Goal: Task Accomplishment & Management: Manage account settings

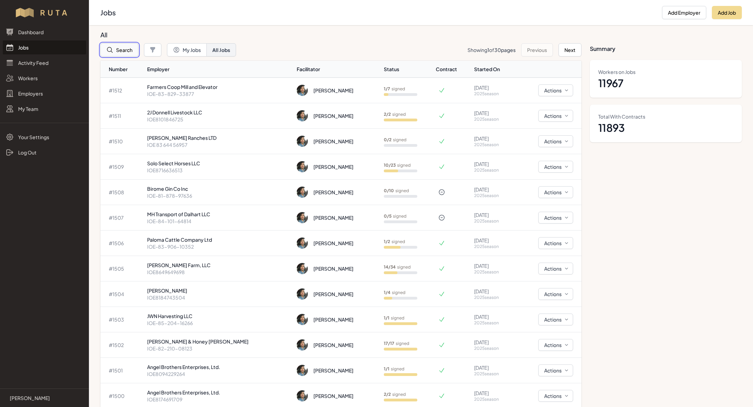
click at [135, 53] on button "Search" at bounding box center [119, 49] width 38 height 13
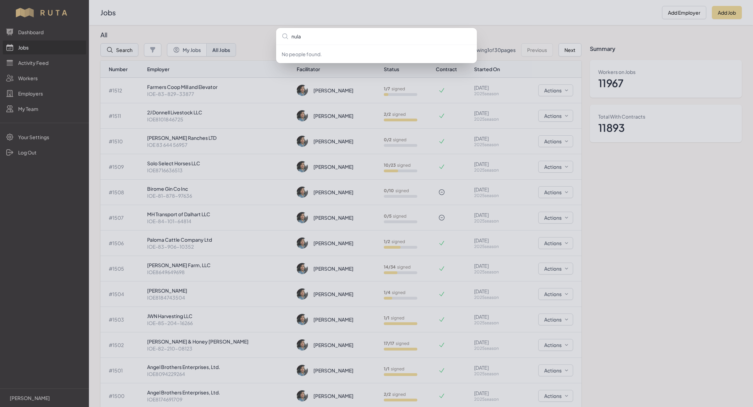
type input "nulaw"
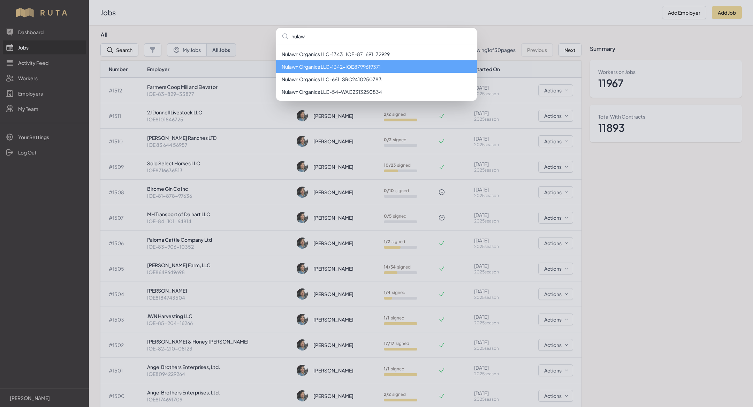
click at [388, 69] on li "Nulawn Organics LLC - 1342 - IOE8799619371" at bounding box center [376, 66] width 201 height 13
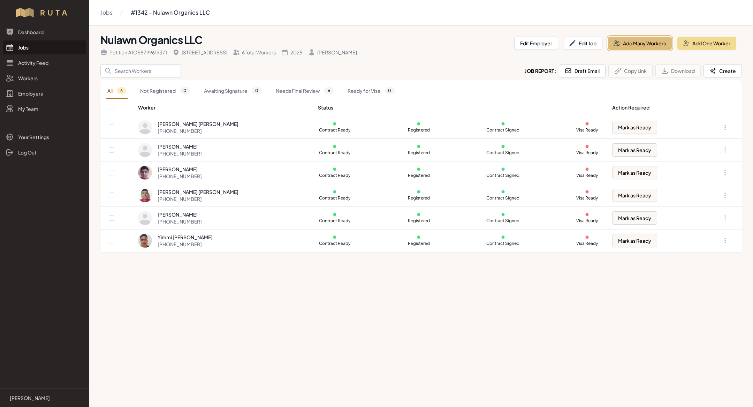
click at [637, 46] on button "Add Many Workers" at bounding box center [640, 43] width 64 height 13
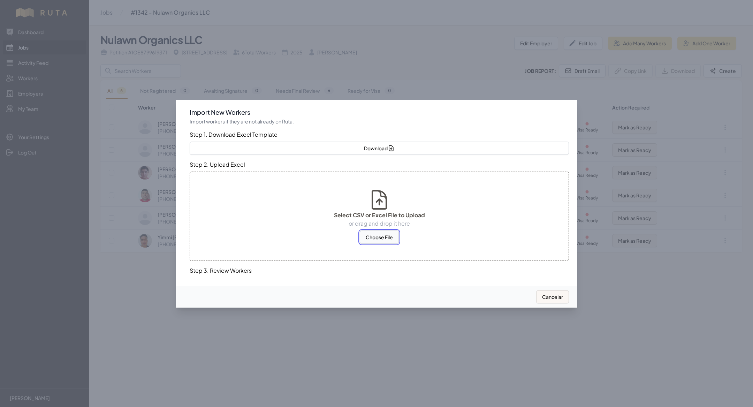
click at [379, 241] on button "Choose File" at bounding box center [379, 236] width 39 height 13
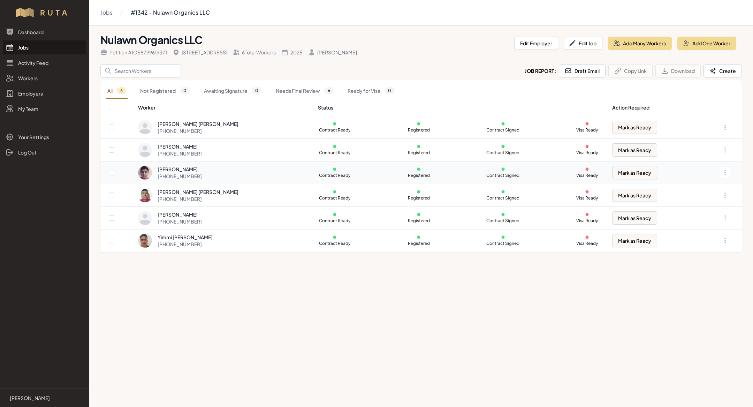
click at [279, 182] on td "[PERSON_NAME] [PHONE_NUMBER]" at bounding box center [226, 172] width 176 height 23
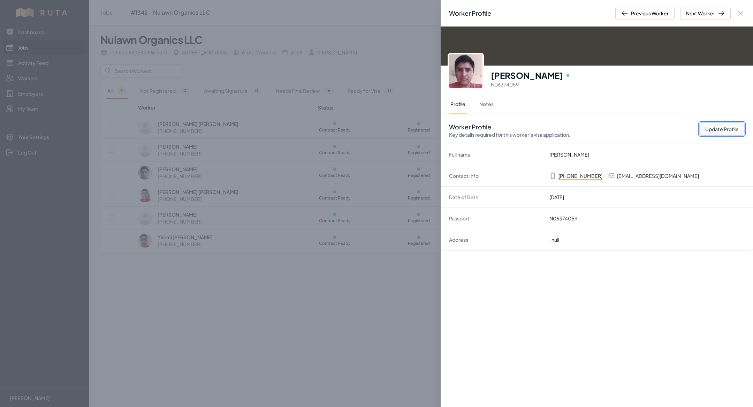
click at [711, 129] on button "Update Profile" at bounding box center [721, 128] width 45 height 13
select select "MX"
select select "H-2B"
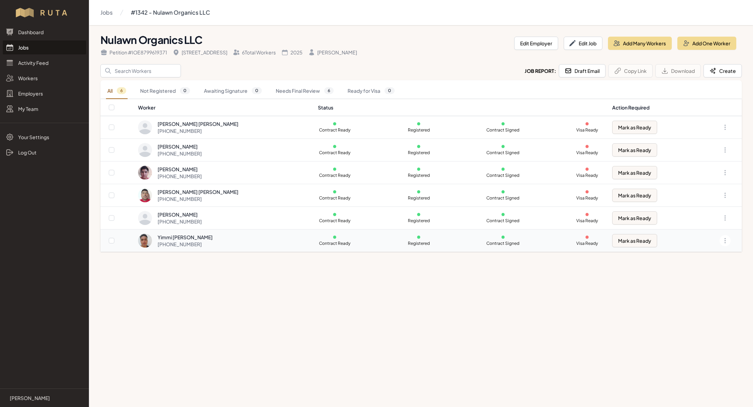
click at [252, 233] on div "Yimmi [PERSON_NAME] [PHONE_NUMBER]" at bounding box center [223, 240] width 171 height 14
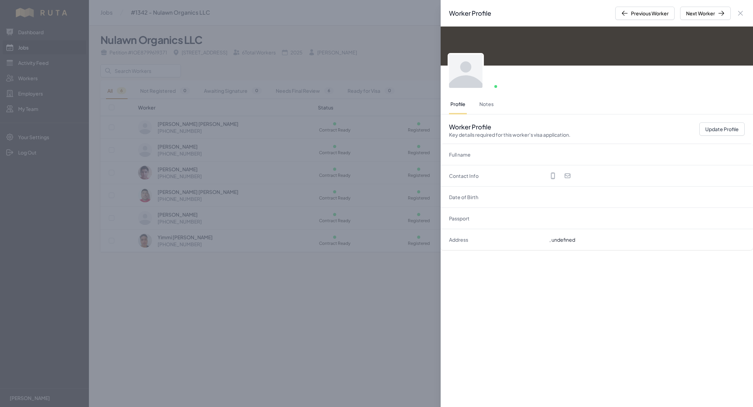
click at [243, 142] on div "Worker Profile Previous Worker Next Worker Close panel Online Profile Notes Wor…" at bounding box center [376, 203] width 753 height 407
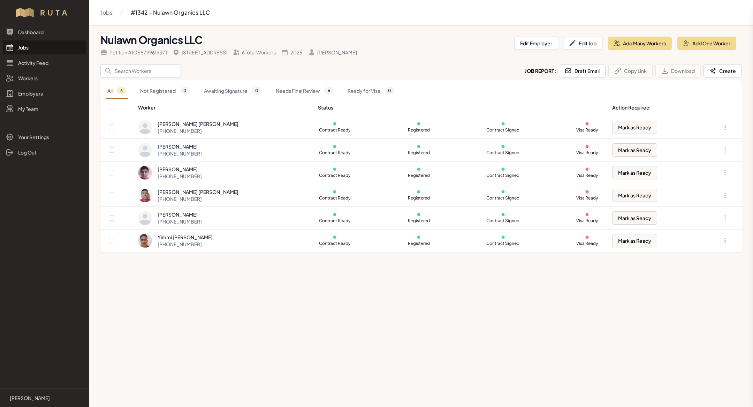
click at [225, 133] on div "[PHONE_NUMBER]" at bounding box center [197, 130] width 81 height 7
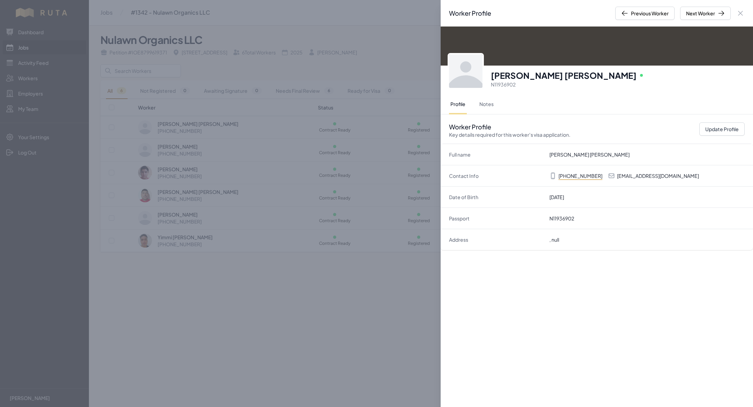
click at [705, 120] on div "Worker Profile Key details required for this worker's visa application. Update …" at bounding box center [596, 128] width 312 height 29
click at [716, 133] on button "Update Profile" at bounding box center [721, 128] width 45 height 13
select select "MX"
select select "H-2B"
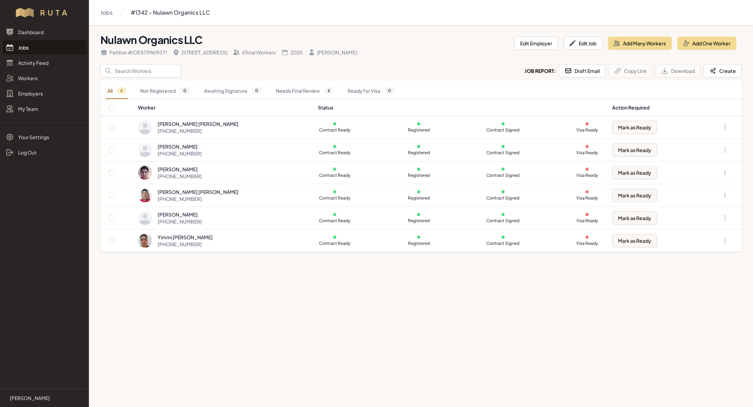
click at [648, 35] on div "Nulawn Organics LLC Petition # IOE8799619371 [STREET_ADDRESS] 6 Total Workers 2…" at bounding box center [420, 43] width 641 height 25
click at [646, 48] on button "Add Many Workers" at bounding box center [640, 43] width 64 height 13
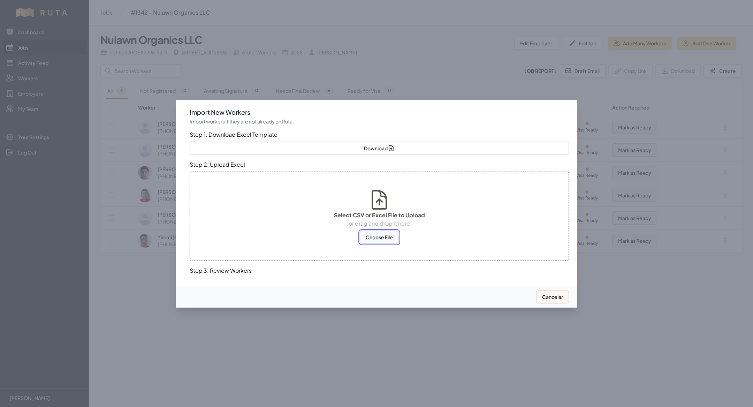
click at [384, 233] on button "Choose File" at bounding box center [379, 236] width 39 height 13
select select "MX"
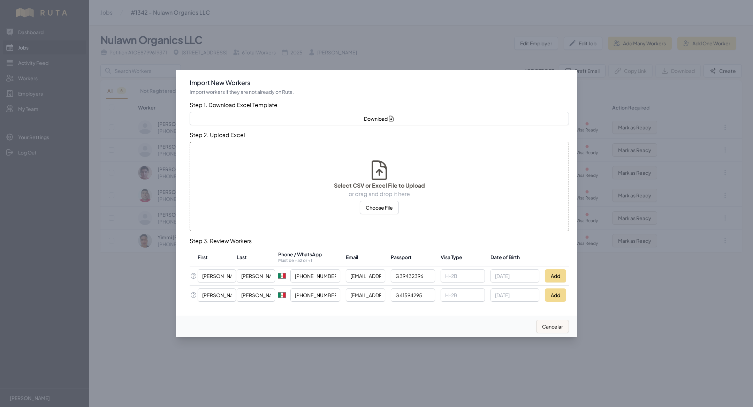
click at [561, 303] on td "Add" at bounding box center [555, 294] width 27 height 19
click at [558, 288] on button "Add" at bounding box center [555, 294] width 21 height 13
click at [549, 271] on button "Add" at bounding box center [555, 275] width 21 height 13
click at [141, 333] on div at bounding box center [376, 203] width 753 height 407
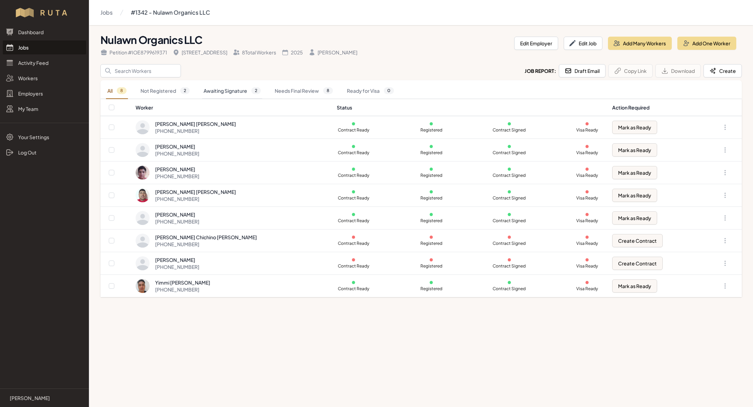
click at [224, 90] on link "Awaiting Signature 2" at bounding box center [232, 91] width 60 height 16
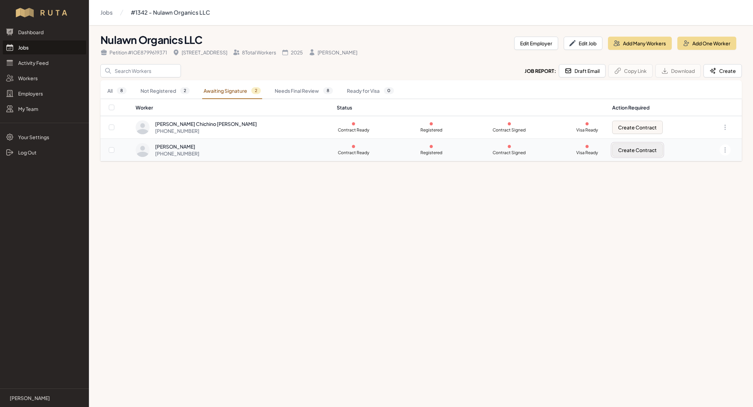
click at [618, 148] on button "Create Contract" at bounding box center [637, 149] width 51 height 13
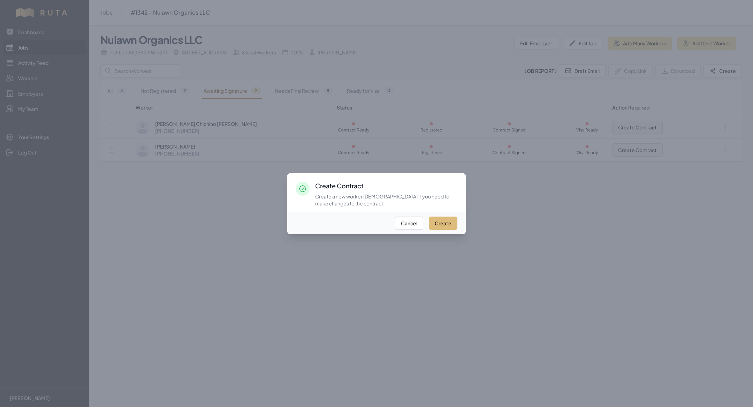
click at [447, 222] on button "Create" at bounding box center [443, 222] width 29 height 13
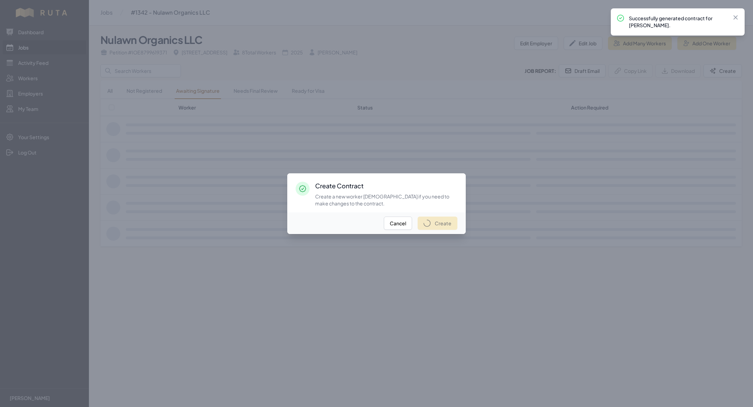
click at [619, 126] on div at bounding box center [376, 203] width 753 height 407
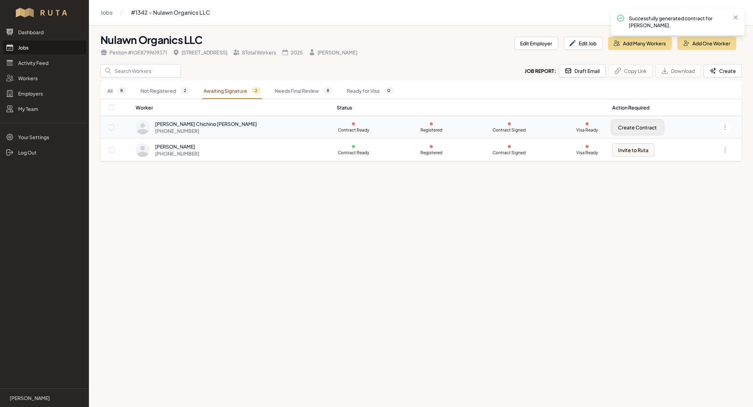
click at [612, 122] on button "Create Contract" at bounding box center [637, 127] width 51 height 13
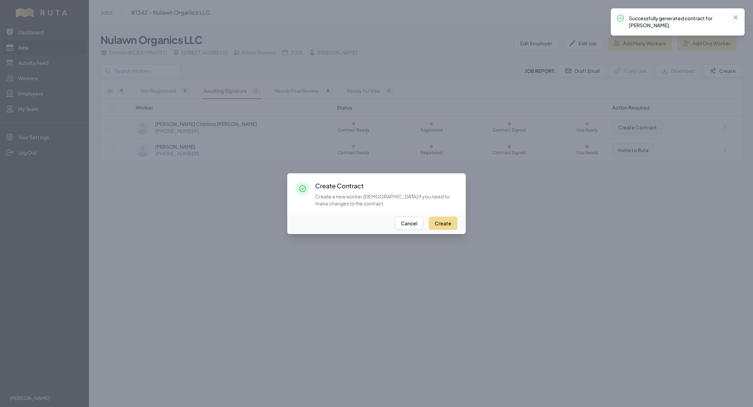
click at [149, 283] on div at bounding box center [376, 203] width 753 height 407
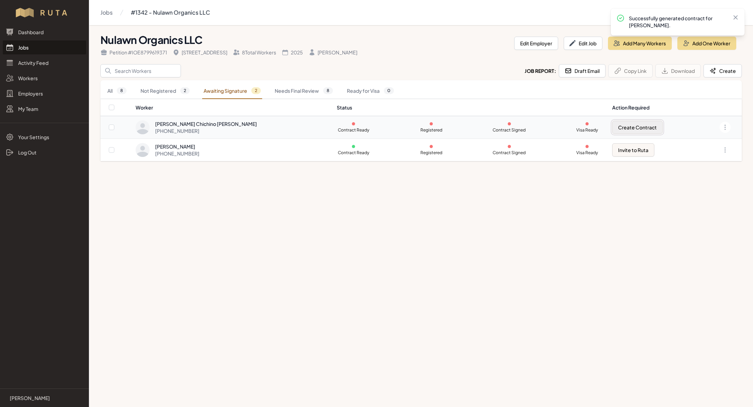
click at [630, 123] on button "Create Contract" at bounding box center [637, 127] width 51 height 13
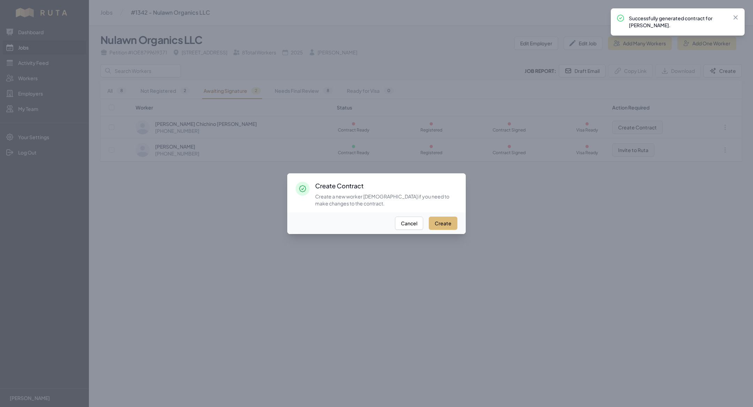
click at [439, 223] on button "Create" at bounding box center [443, 222] width 29 height 13
click at [132, 107] on div at bounding box center [376, 203] width 753 height 407
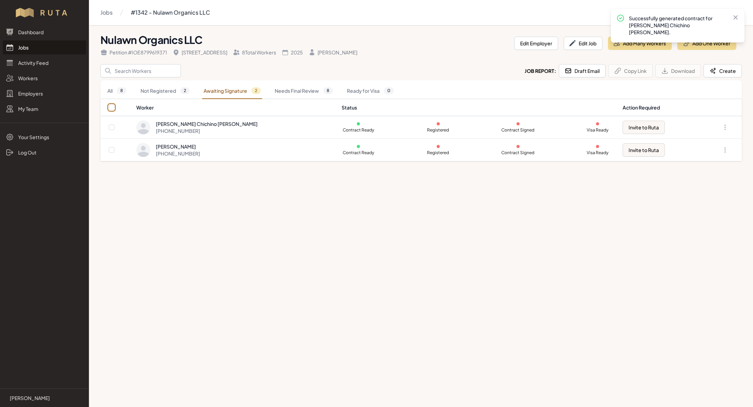
click at [110, 105] on input "checkbox" at bounding box center [112, 108] width 6 height 6
checkbox input "true"
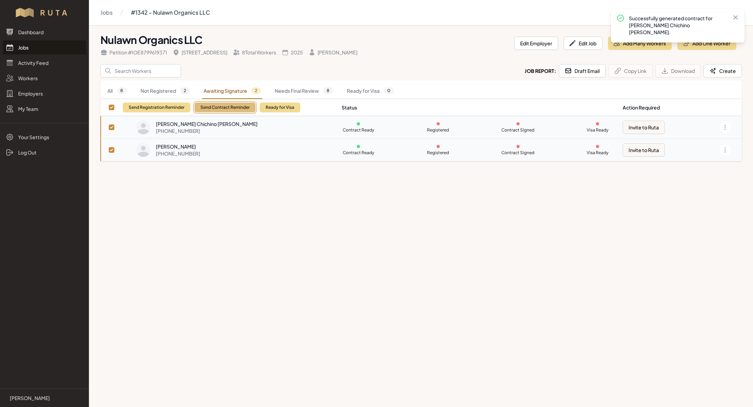
click at [239, 107] on button "Send Contract Reminder" at bounding box center [224, 107] width 61 height 10
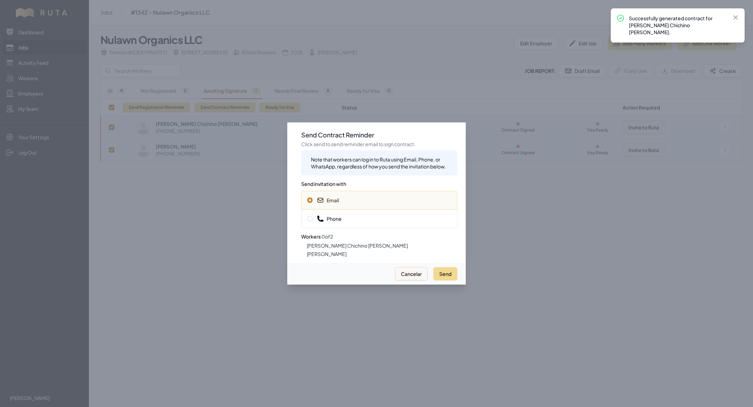
click at [450, 280] on div "Send Cancelar" at bounding box center [376, 274] width 178 height 22
click at [449, 270] on button "Send" at bounding box center [445, 273] width 24 height 13
click at [365, 215] on span "Phone" at bounding box center [379, 218] width 144 height 7
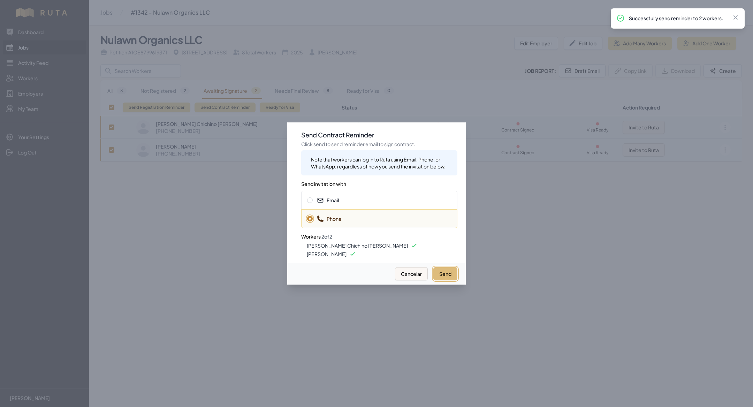
click at [445, 273] on button "Send" at bounding box center [445, 273] width 24 height 13
click at [203, 206] on div at bounding box center [376, 203] width 753 height 407
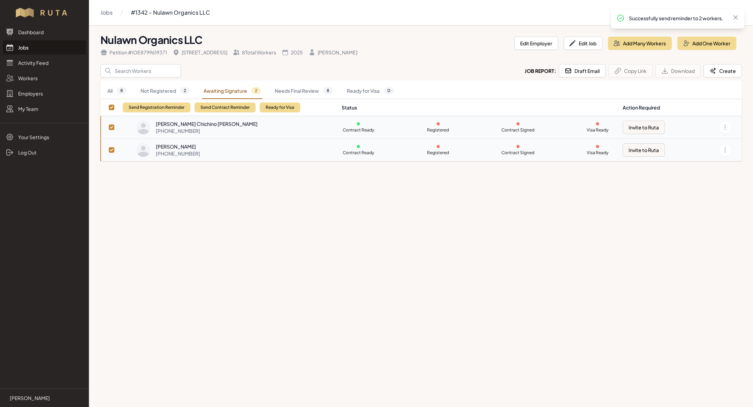
click at [27, 44] on link "Jobs" at bounding box center [44, 47] width 83 height 14
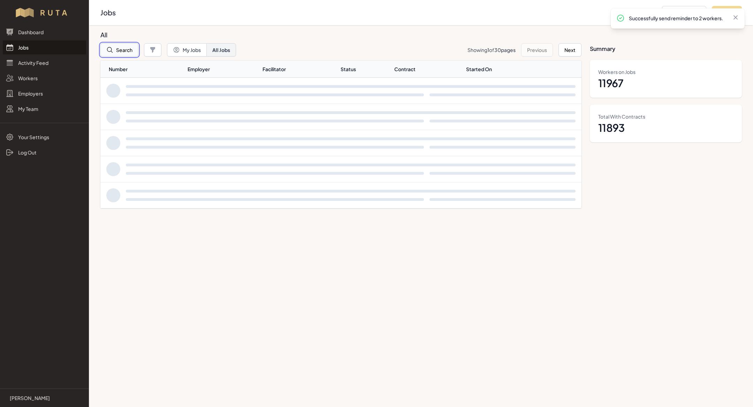
click at [132, 50] on button "Search" at bounding box center [119, 49] width 38 height 13
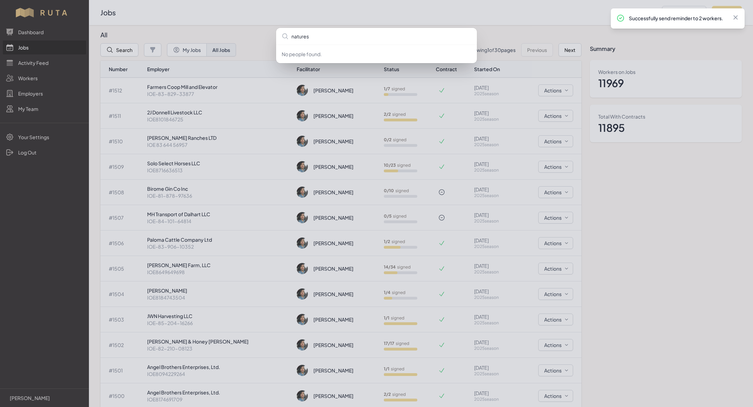
type input "natures"
